Goal: Transaction & Acquisition: Book appointment/travel/reservation

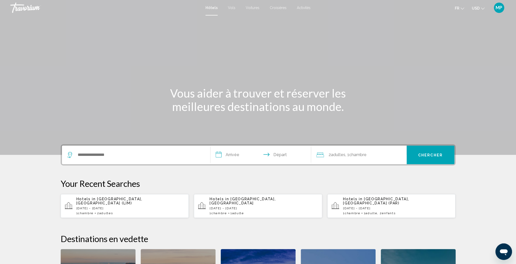
click at [485, 10] on icon "Change currency" at bounding box center [483, 9] width 4 height 4
click at [473, 36] on button "CAD (Can$)" at bounding box center [468, 34] width 26 height 7
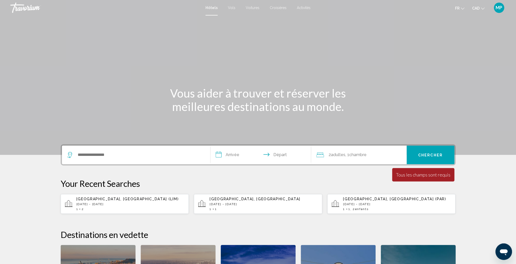
click at [481, 172] on section "**********" at bounding box center [258, 173] width 516 height 346
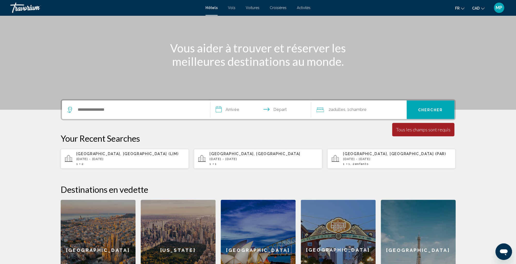
scroll to position [46, 0]
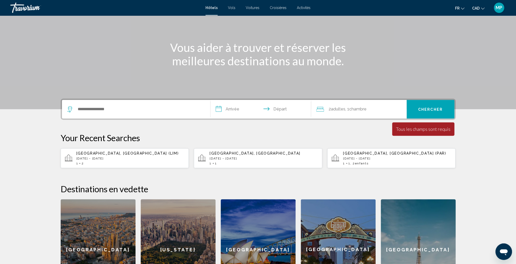
click at [480, 172] on section "**********" at bounding box center [258, 127] width 516 height 346
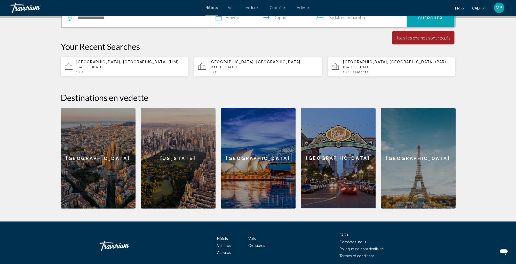
scroll to position [138, 0]
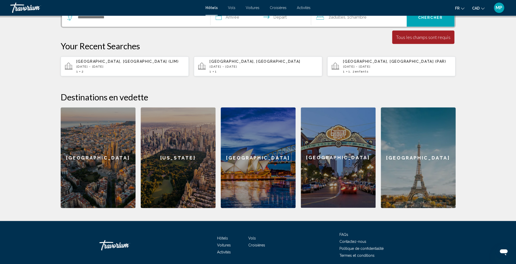
click at [252, 161] on div "[GEOGRAPHIC_DATA]" at bounding box center [258, 157] width 75 height 101
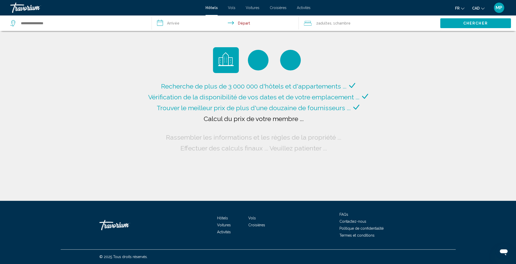
click at [277, 7] on span "Croisières" at bounding box center [278, 8] width 17 height 4
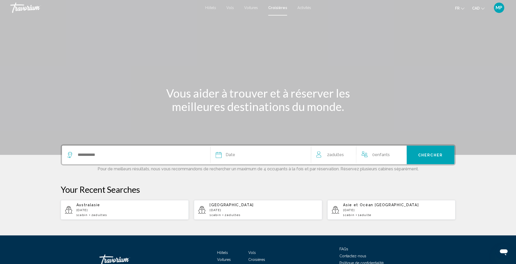
click at [232, 9] on span "Vols" at bounding box center [230, 8] width 7 height 4
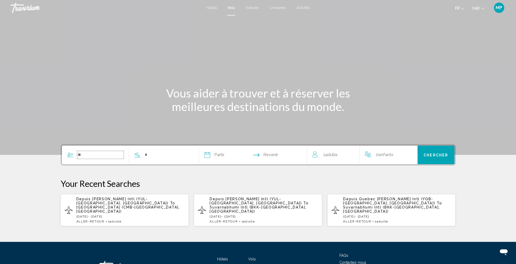
click at [96, 153] on input "Search widget" at bounding box center [100, 155] width 47 height 8
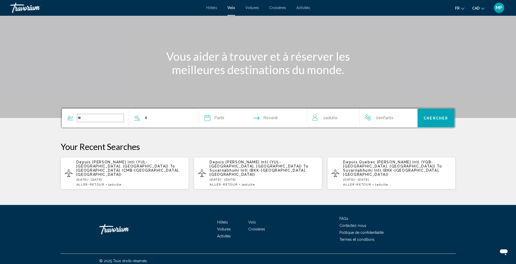
scroll to position [37, 0]
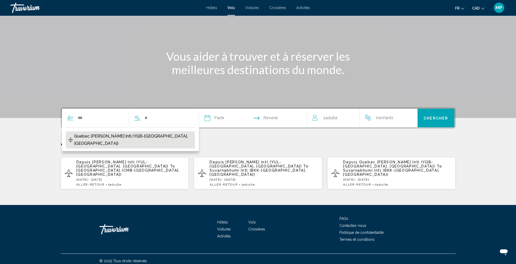
click at [136, 136] on span "Quebec [PERSON_NAME] Intl (YQB-[GEOGRAPHIC_DATA], [GEOGRAPHIC_DATA])" at bounding box center [133, 140] width 118 height 14
type input "**********"
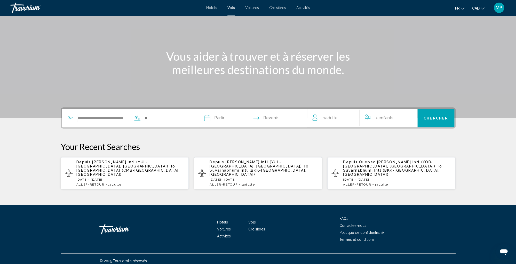
scroll to position [0, 29]
click at [164, 117] on input "Search widget" at bounding box center [175, 118] width 42 height 8
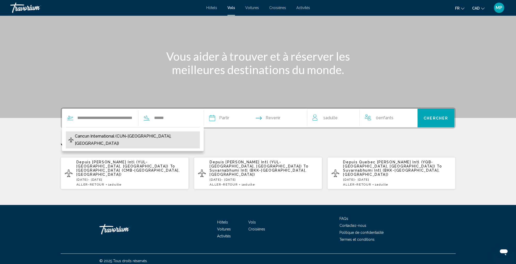
click at [147, 136] on span "Cancun International (CUN-[GEOGRAPHIC_DATA], [GEOGRAPHIC_DATA])" at bounding box center [136, 140] width 122 height 14
type input "**********"
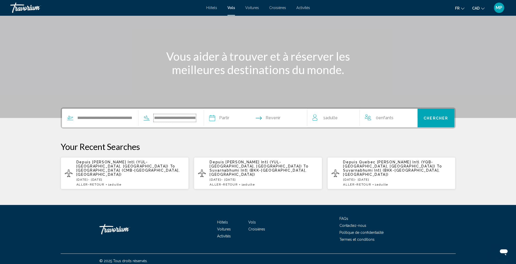
scroll to position [0, 29]
click at [238, 119] on input "Depart date" at bounding box center [243, 119] width 44 height 20
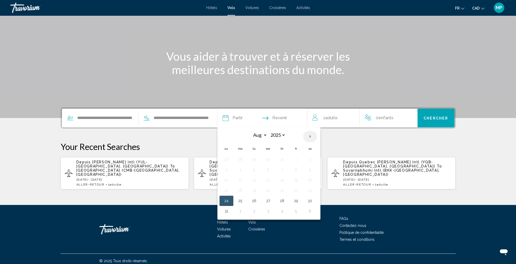
click at [310, 136] on th "Next month" at bounding box center [310, 136] width 14 height 11
select select "*"
click at [269, 159] on button "3" at bounding box center [268, 159] width 8 height 7
type input "**********"
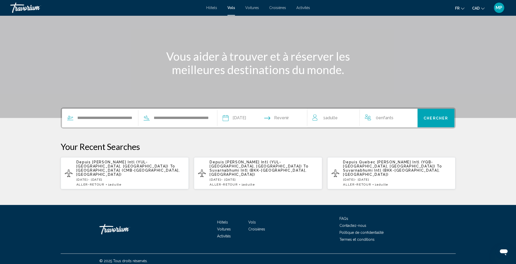
click at [288, 118] on input "Return date" at bounding box center [287, 119] width 44 height 20
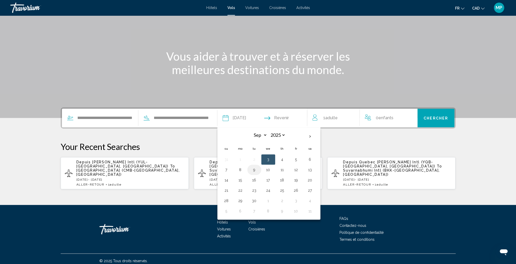
click at [254, 171] on button "9" at bounding box center [254, 169] width 8 height 7
type input "**********"
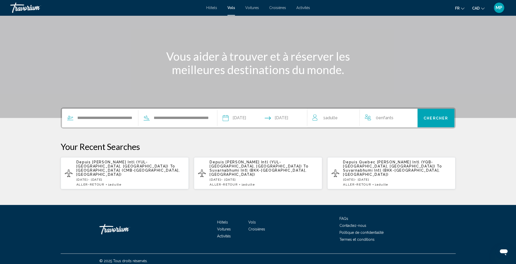
click at [244, 119] on input "**********" at bounding box center [243, 119] width 44 height 20
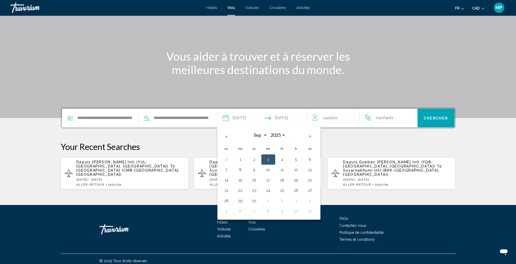
click at [257, 160] on button "2" at bounding box center [254, 159] width 8 height 7
type input "**********"
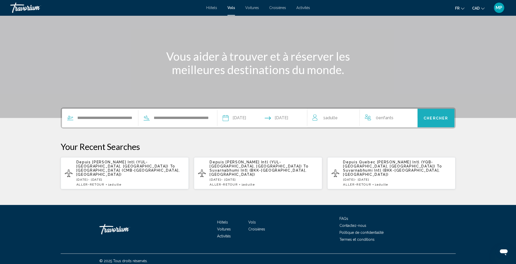
click at [437, 119] on span "Chercher" at bounding box center [436, 118] width 25 height 4
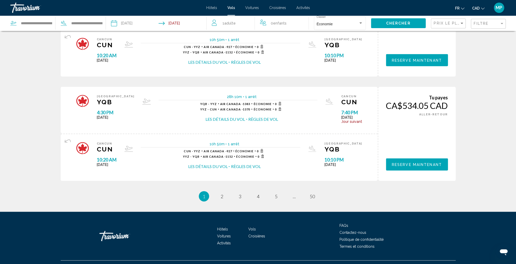
scroll to position [489, 0]
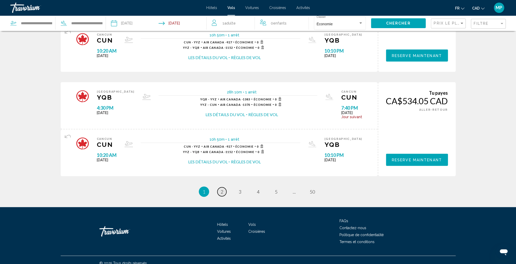
click at [221, 194] on span "2" at bounding box center [222, 192] width 3 height 6
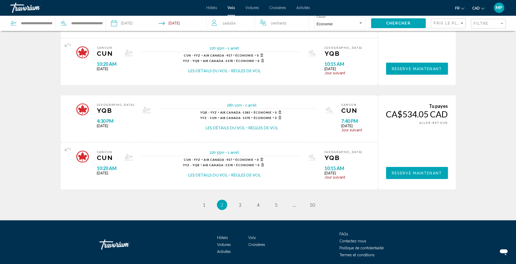
scroll to position [495, 0]
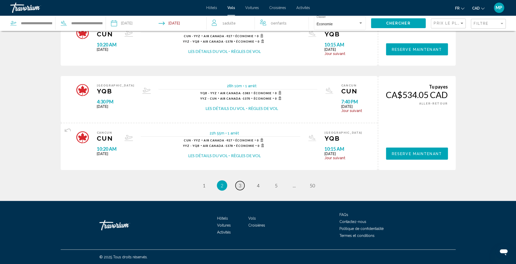
click at [241, 185] on span "3" at bounding box center [240, 186] width 3 height 6
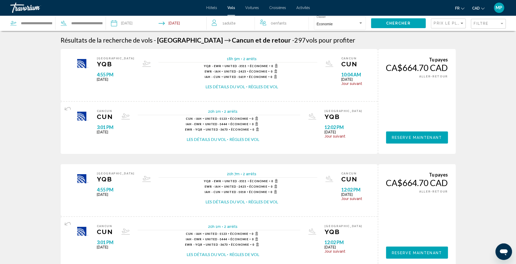
click at [461, 23] on div "Sort by" at bounding box center [462, 23] width 3 height 1
click at [456, 36] on span "Vol le plus court" at bounding box center [445, 34] width 22 height 4
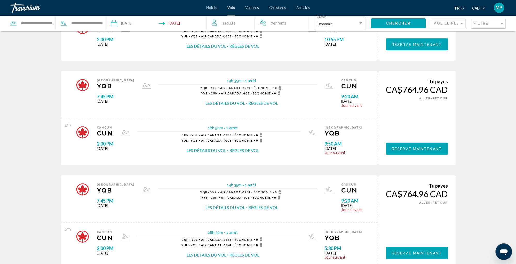
scroll to position [495, 0]
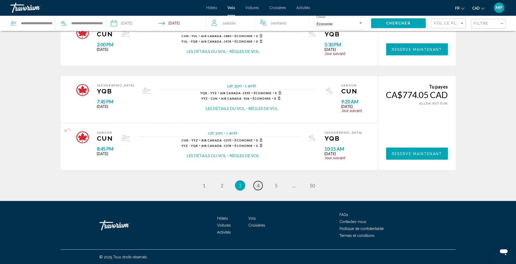
click at [259, 185] on span "4" at bounding box center [258, 186] width 3 height 6
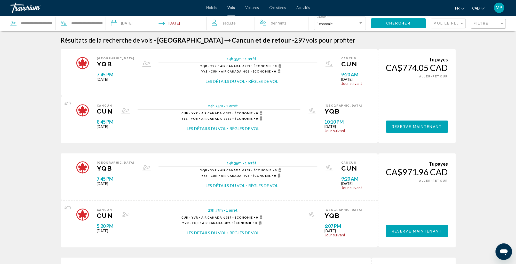
click at [373, 5] on div "fr English Español Français Italiano Português русский CAD USD ($) MXN (Mex$) C…" at bounding box center [410, 7] width 191 height 11
click at [211, 8] on span "Hôtels" at bounding box center [211, 8] width 11 height 4
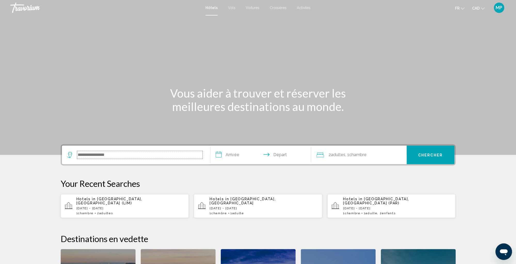
click at [97, 152] on input "Search widget" at bounding box center [139, 155] width 125 height 8
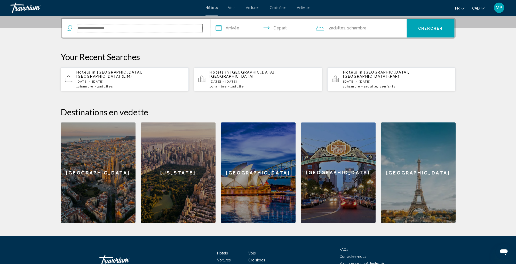
scroll to position [128, 0]
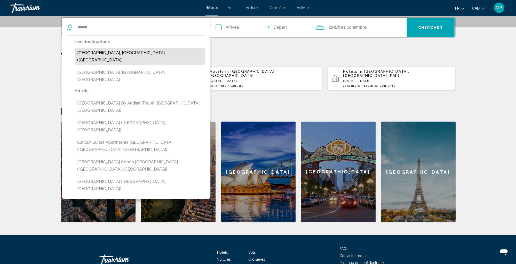
click at [98, 51] on button "[GEOGRAPHIC_DATA], [GEOGRAPHIC_DATA] ([GEOGRAPHIC_DATA])" at bounding box center [140, 56] width 131 height 17
type input "**********"
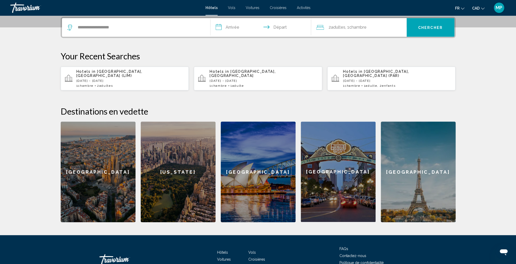
click at [234, 27] on input "**********" at bounding box center [262, 28] width 103 height 20
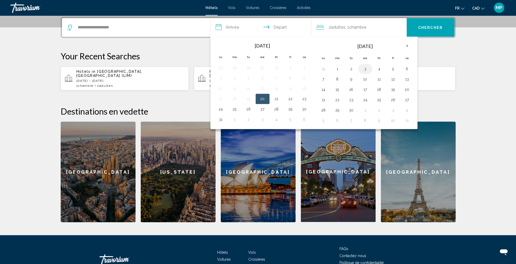
click at [365, 69] on button "3" at bounding box center [365, 68] width 8 height 7
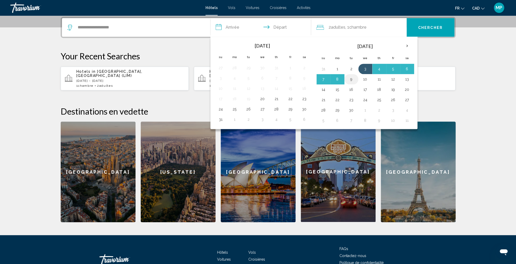
click at [352, 78] on button "9" at bounding box center [352, 79] width 8 height 7
type input "**********"
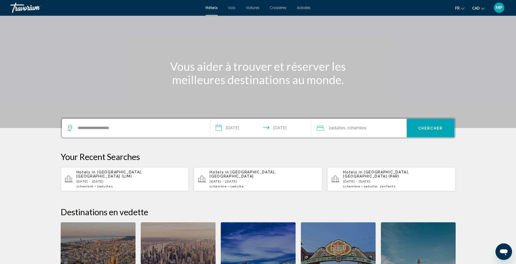
scroll to position [22, 0]
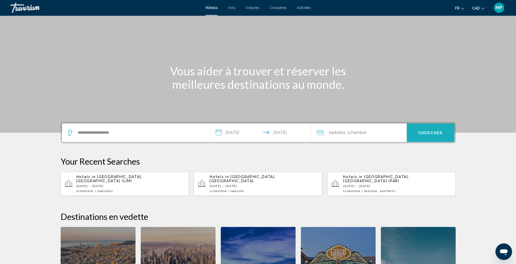
click at [433, 133] on span "Chercher" at bounding box center [431, 133] width 25 height 4
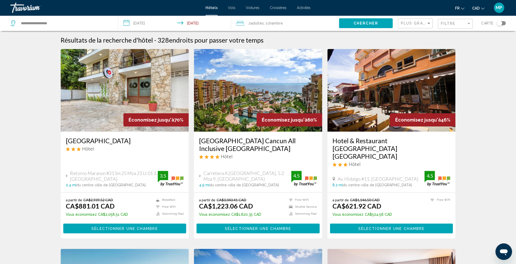
click at [427, 25] on span "Plus grandes économies" at bounding box center [431, 23] width 61 height 4
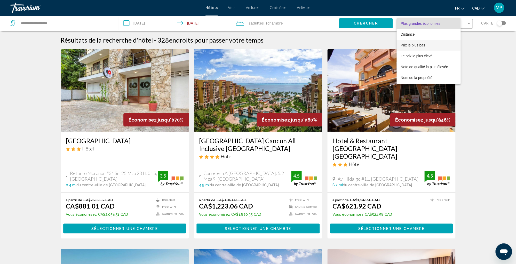
click at [427, 44] on span "Prix le plus bas" at bounding box center [429, 45] width 56 height 11
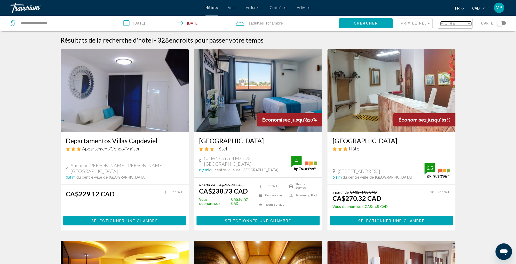
click at [464, 25] on div "Filtre" at bounding box center [454, 23] width 26 height 4
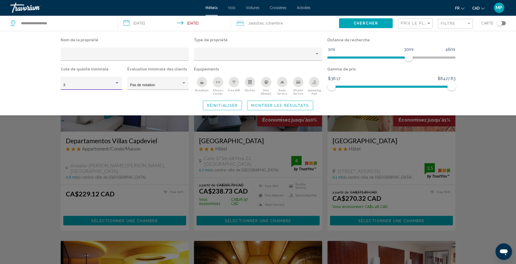
click at [117, 83] on div "Hotel Filters" at bounding box center [117, 82] width 3 height 1
click at [106, 104] on span "5" at bounding box center [91, 107] width 56 height 11
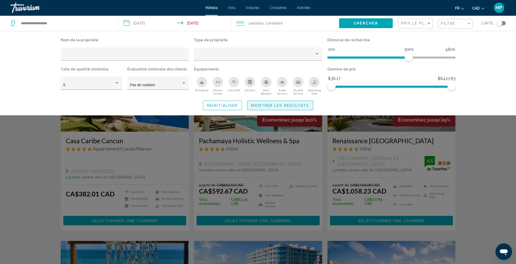
click at [304, 105] on span "Montrer les résultats" at bounding box center [280, 106] width 58 height 4
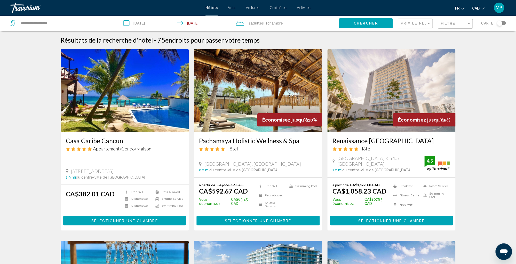
click at [131, 219] on span "Sélectionner une chambre" at bounding box center [124, 221] width 66 height 4
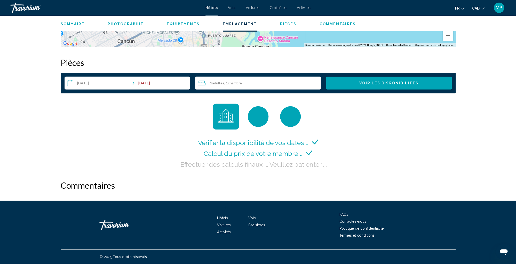
scroll to position [628, 0]
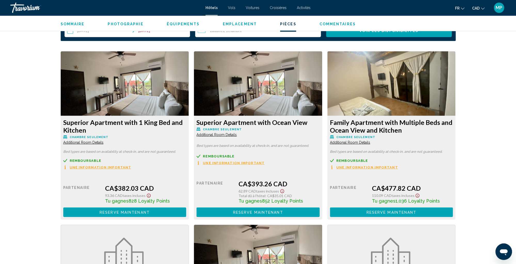
scroll to position [682, 0]
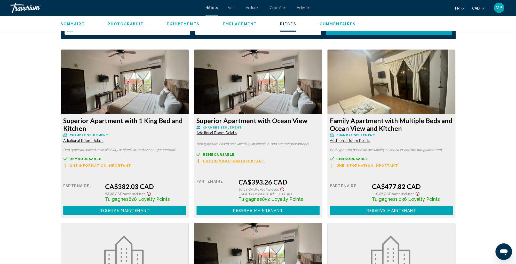
click at [132, 164] on span "Une information important" at bounding box center [101, 165] width 62 height 3
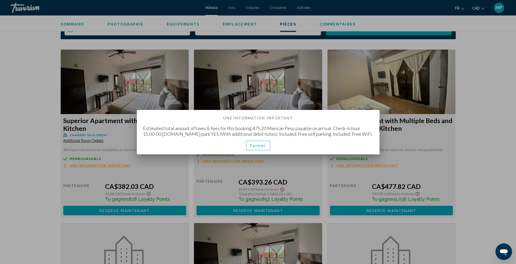
scroll to position [0, 0]
click at [259, 145] on span "Fermer" at bounding box center [258, 146] width 16 height 4
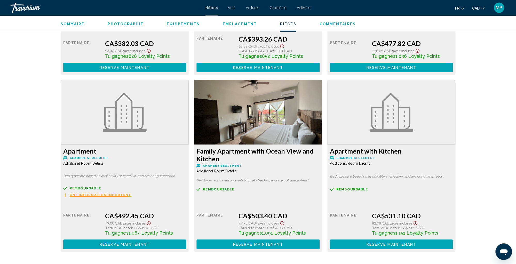
scroll to position [824, 0]
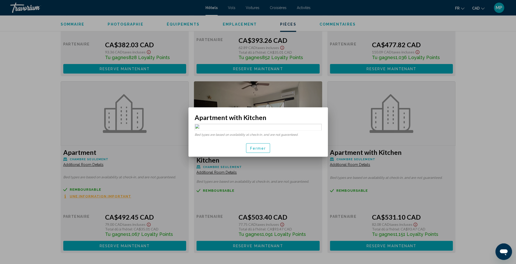
scroll to position [0, 0]
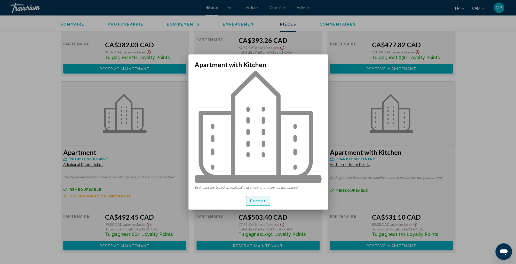
click at [257, 200] on span "Fermer" at bounding box center [258, 201] width 16 height 4
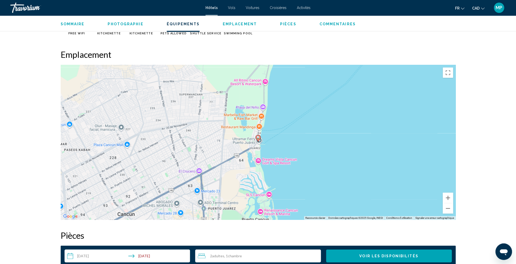
scroll to position [455, 0]
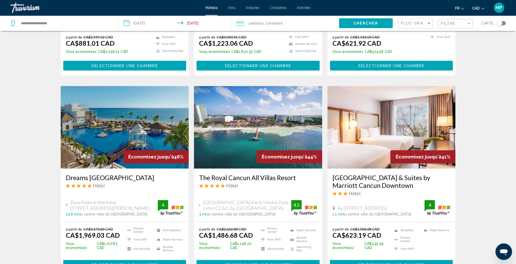
scroll to position [170, 0]
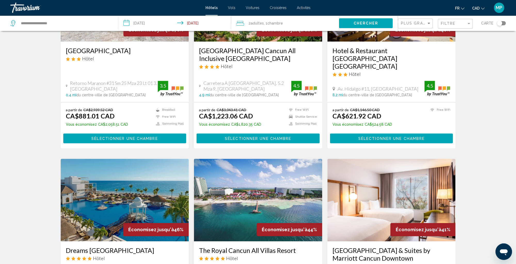
scroll to position [0, 0]
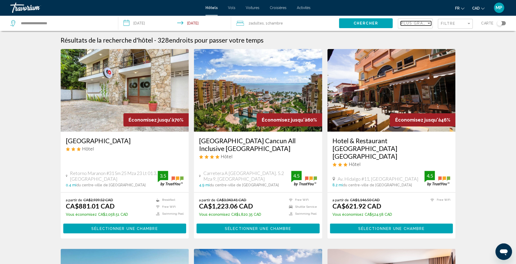
click at [425, 24] on span "Plus grandes économies" at bounding box center [431, 23] width 61 height 4
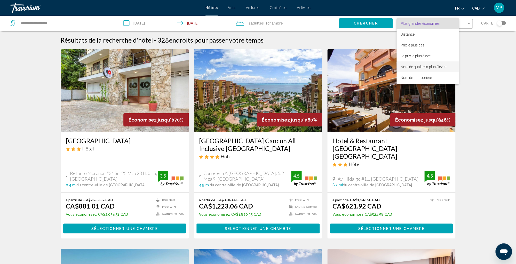
click at [432, 66] on span "Note de qualité la plus élevée" at bounding box center [424, 67] width 46 height 4
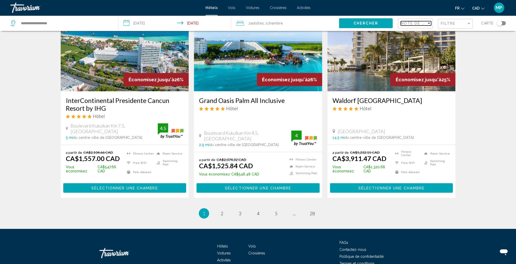
scroll to position [659, 0]
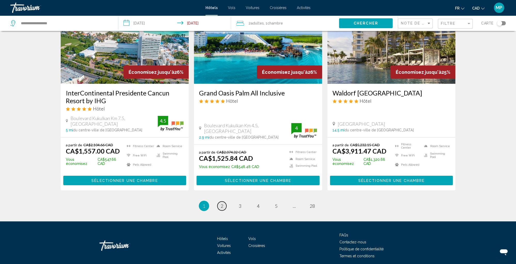
click at [221, 203] on span "2" at bounding box center [222, 206] width 3 height 6
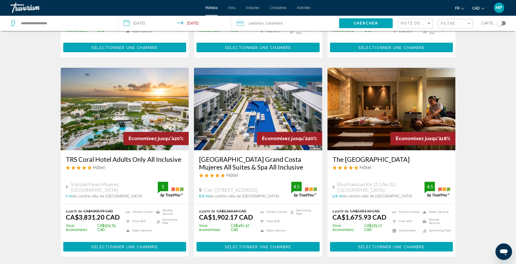
scroll to position [189, 0]
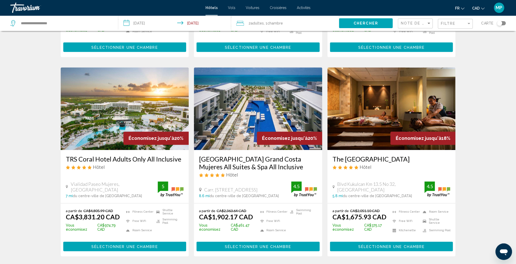
click at [488, 106] on div "Résultats de la recherche d'hôtel - 328 endroits pour passer votre temps Économ…" at bounding box center [258, 262] width 516 height 830
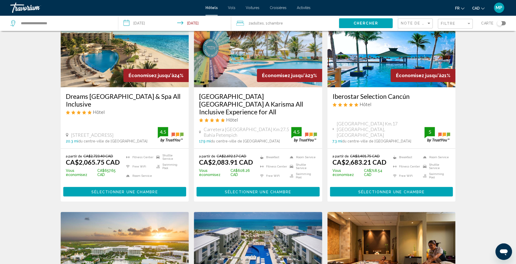
scroll to position [0, 0]
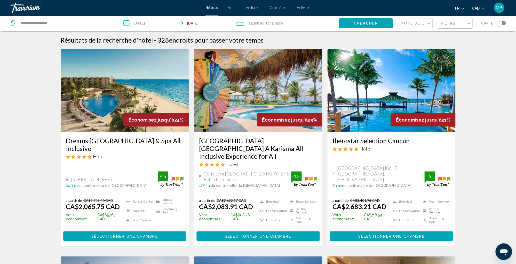
click at [29, 10] on div "Travorium" at bounding box center [36, 8] width 52 height 10
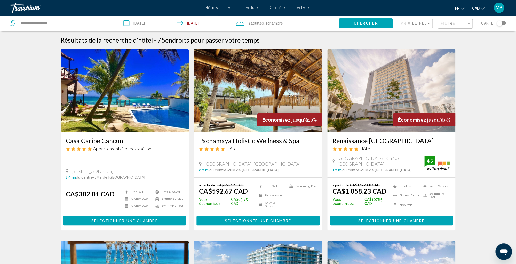
click at [26, 9] on div "Travorium" at bounding box center [36, 8] width 52 height 10
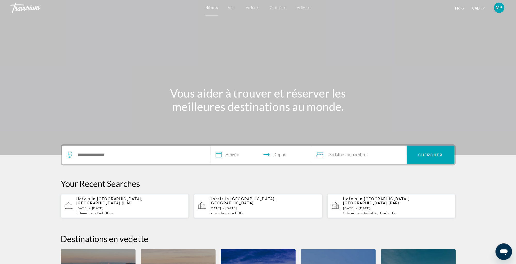
click at [502, 6] on span "MP" at bounding box center [499, 7] width 7 height 5
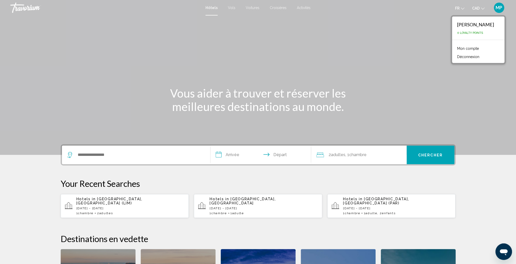
click at [476, 184] on section "**********" at bounding box center [258, 175] width 516 height 350
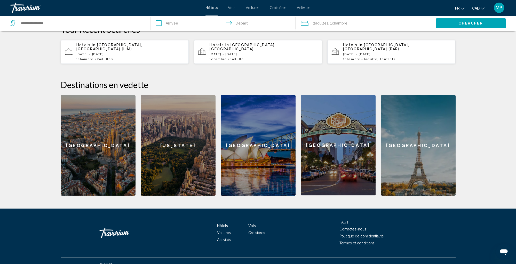
scroll to position [158, 0]
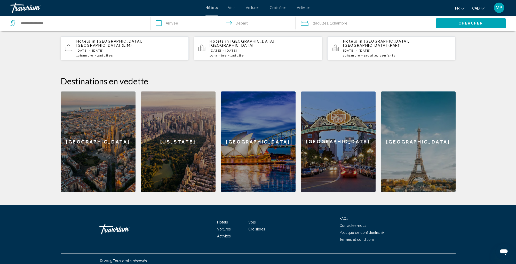
click at [100, 130] on div "[GEOGRAPHIC_DATA]" at bounding box center [98, 141] width 75 height 101
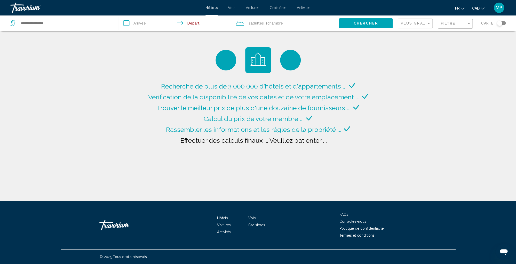
type input "**********"
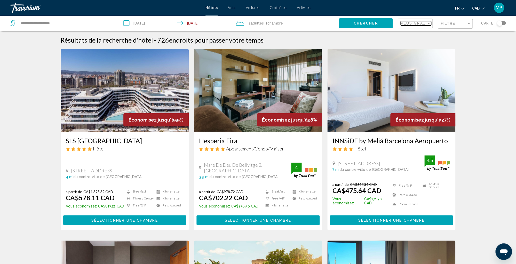
click at [411, 25] on span "Plus grandes économies" at bounding box center [431, 23] width 61 height 4
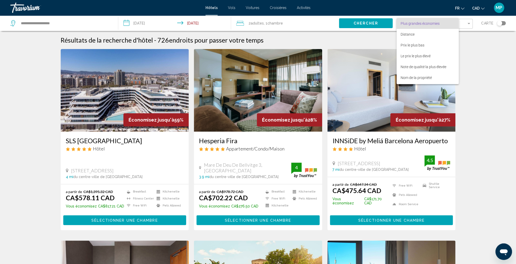
click at [492, 64] on div at bounding box center [258, 132] width 516 height 264
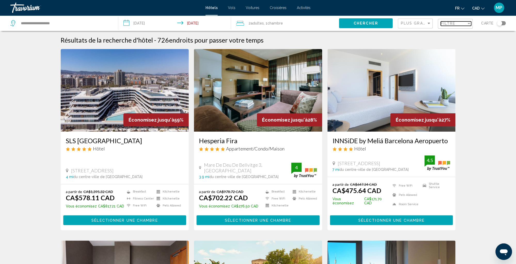
click at [468, 23] on div "Filter" at bounding box center [469, 23] width 3 height 1
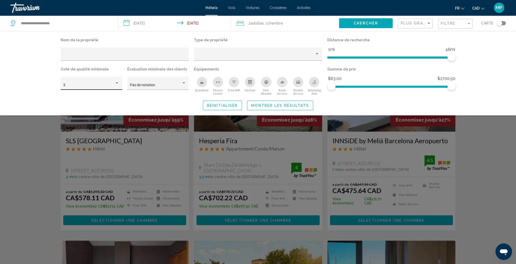
click at [115, 82] on div "3" at bounding box center [91, 85] width 56 height 11
click at [83, 108] on span "5" at bounding box center [91, 107] width 56 height 11
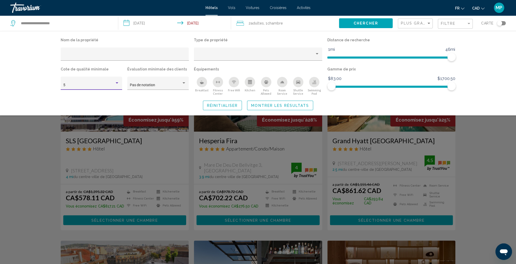
click at [263, 107] on span "Montrer les résultats" at bounding box center [280, 106] width 58 height 4
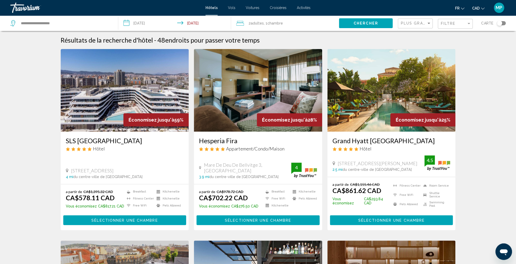
click at [19, 7] on div "Travorium" at bounding box center [36, 8] width 52 height 10
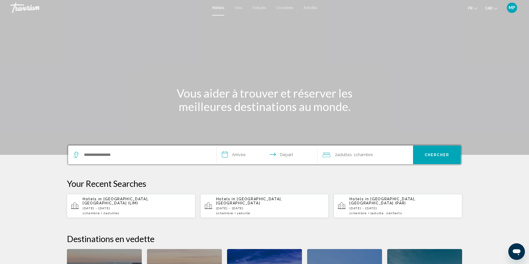
click at [515, 6] on span "MP" at bounding box center [512, 7] width 7 height 5
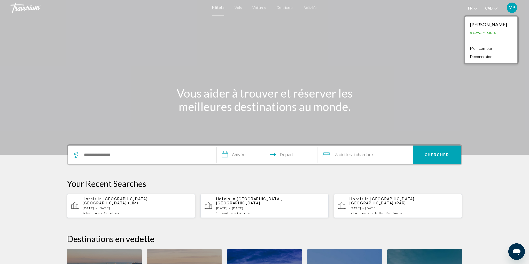
click at [469, 49] on link "Mon compte" at bounding box center [481, 48] width 27 height 7
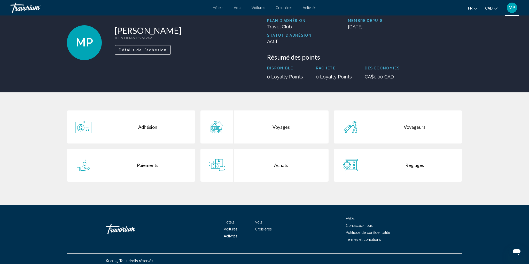
scroll to position [27, 0]
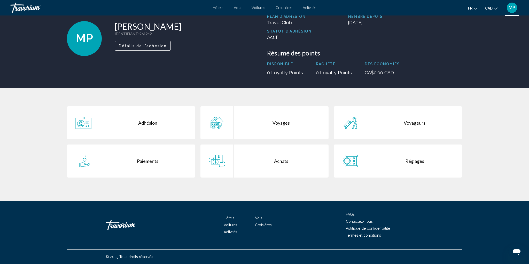
click at [19, 7] on div "Travorium" at bounding box center [36, 8] width 52 height 10
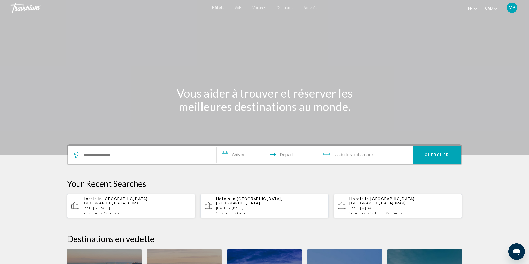
click at [489, 192] on section "**********" at bounding box center [264, 175] width 529 height 350
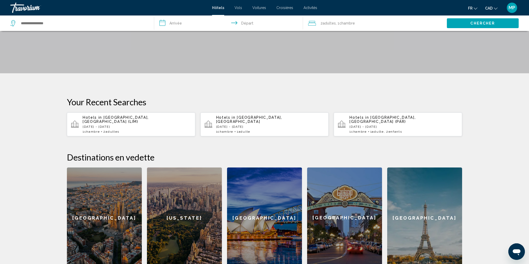
scroll to position [158, 0]
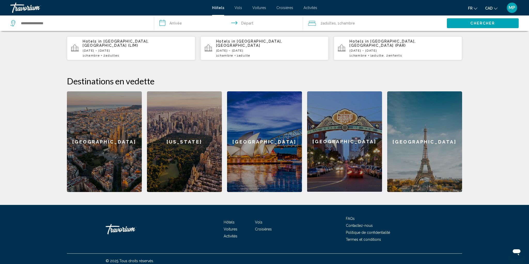
click at [117, 228] on div "Travorium" at bounding box center [132, 230] width 52 height 16
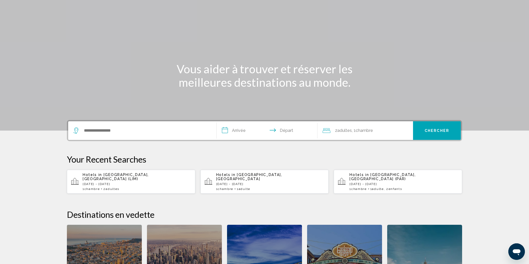
scroll to position [0, 0]
